Goal: Navigation & Orientation: Find specific page/section

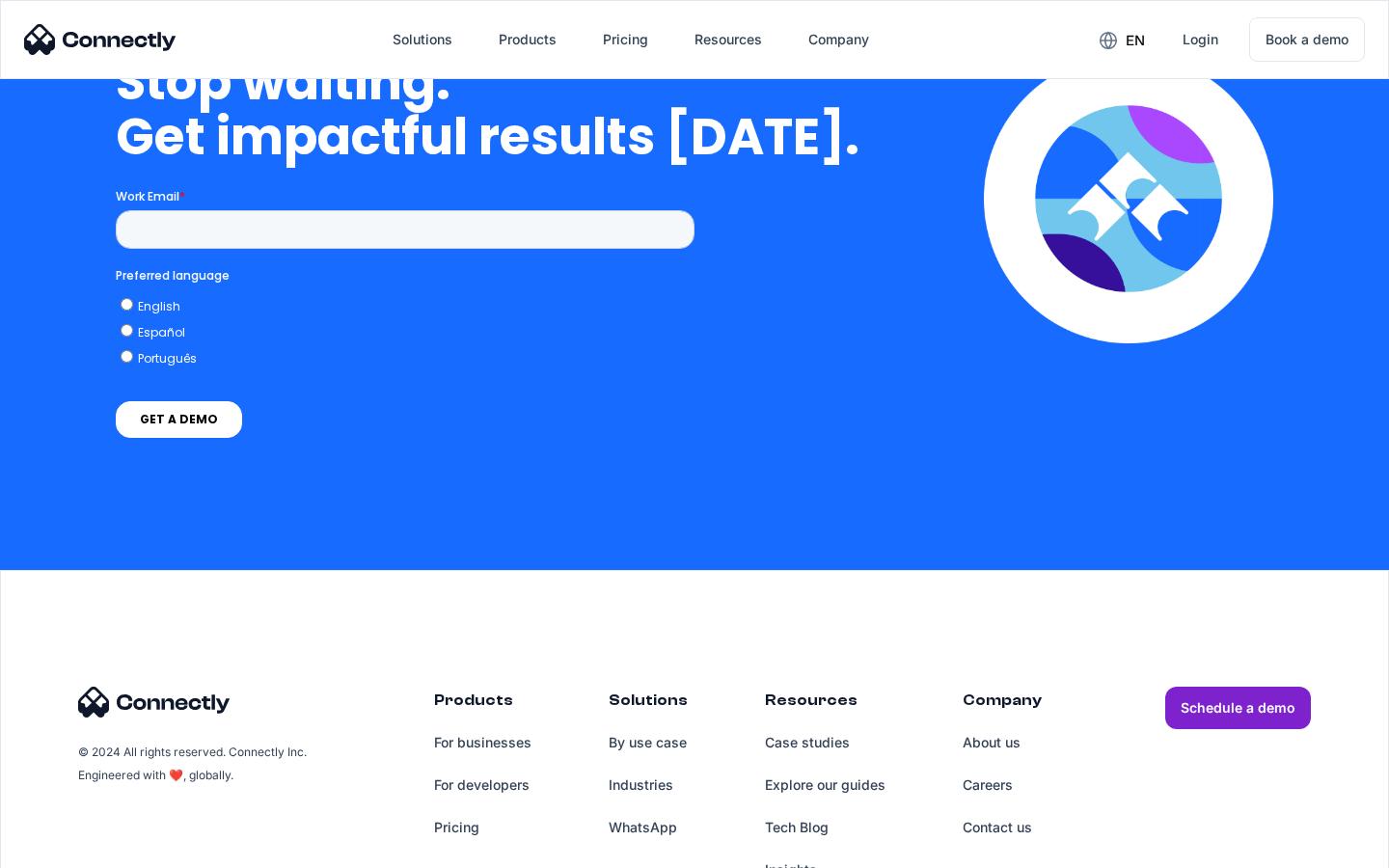
scroll to position [4894, 0]
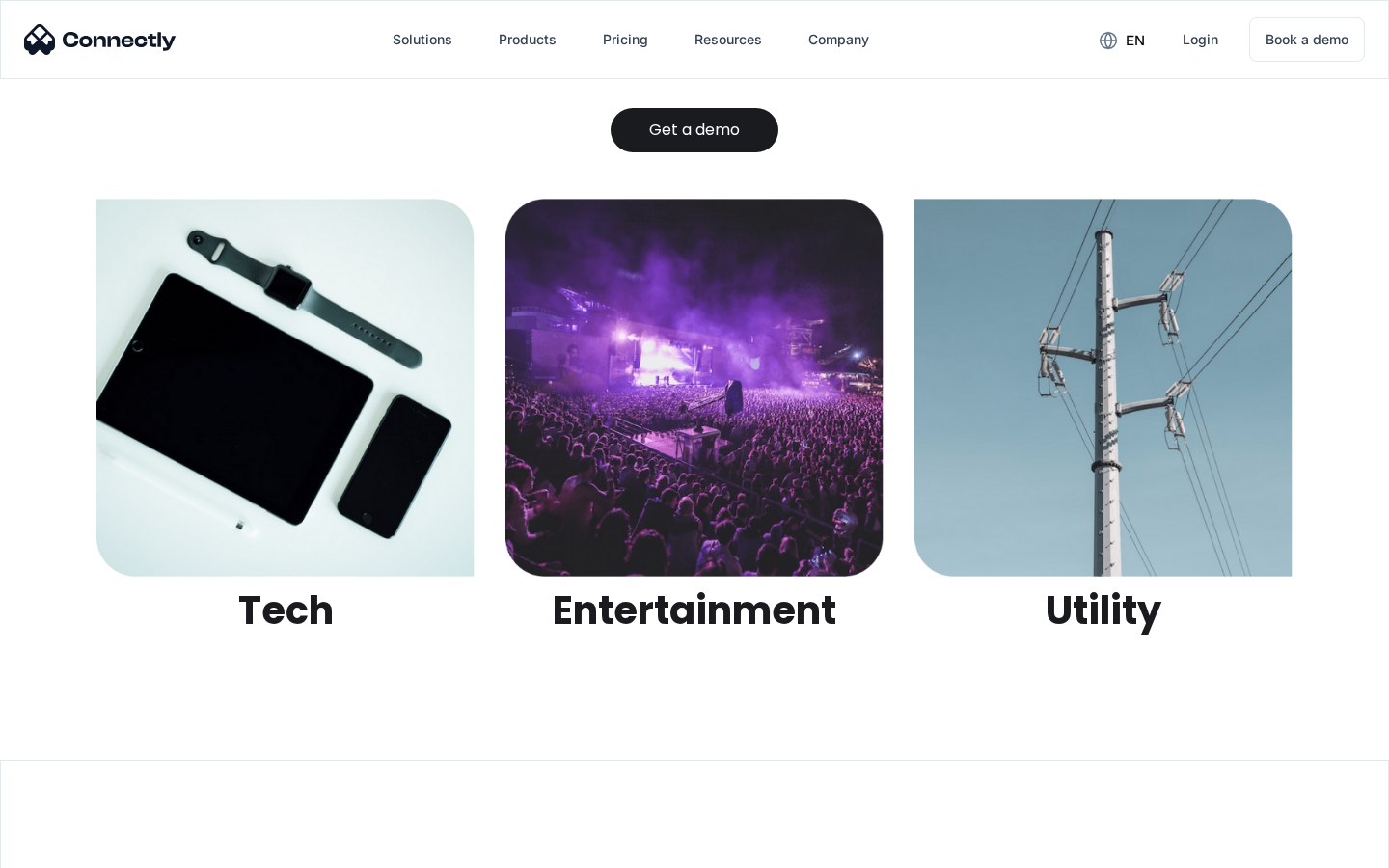
scroll to position [6085, 0]
